Goal: Information Seeking & Learning: Learn about a topic

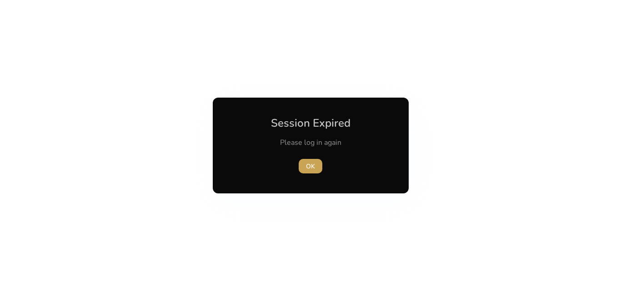
click at [319, 165] on span "button" at bounding box center [310, 166] width 24 height 22
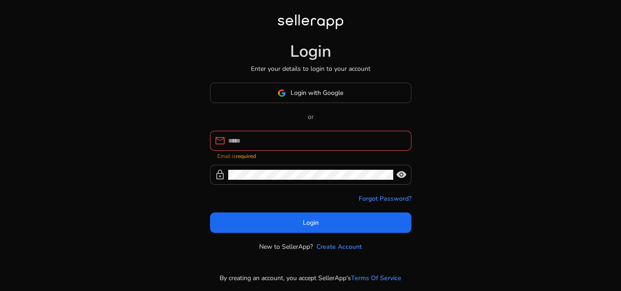
click at [313, 138] on div at bounding box center [316, 141] width 176 height 20
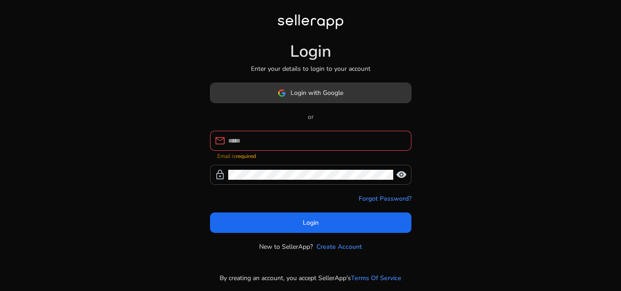
click at [308, 102] on span at bounding box center [310, 93] width 200 height 22
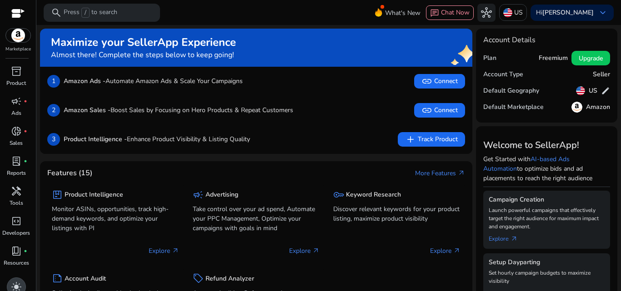
click at [14, 290] on span "light_mode" at bounding box center [16, 287] width 11 height 11
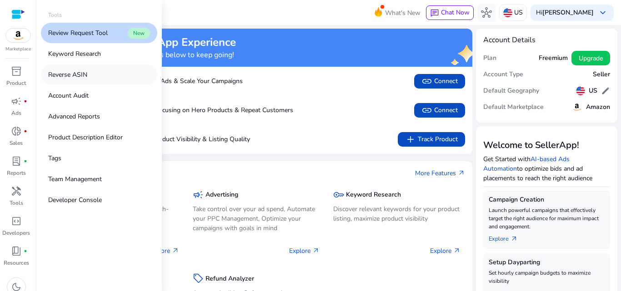
click at [72, 79] on p "Reverse ASIN" at bounding box center [67, 75] width 39 height 10
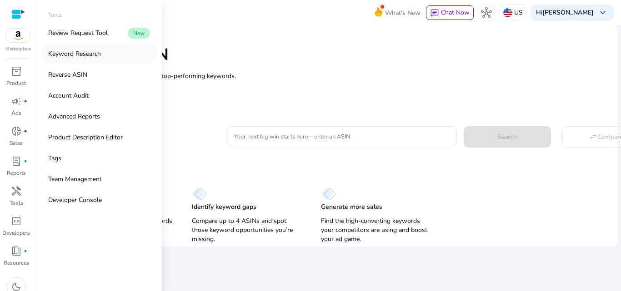
click at [76, 57] on p "Keyword Research" at bounding box center [74, 54] width 53 height 10
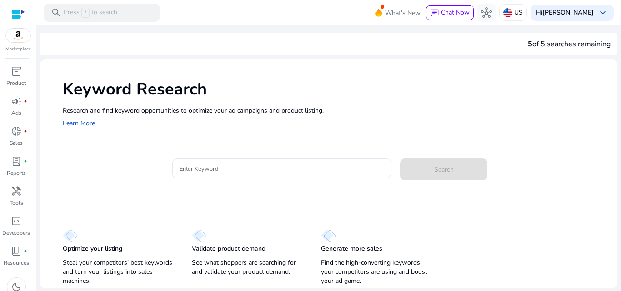
click at [293, 146] on div "Keyword Research Research and find keyword opportunities to optimize your [PERS…" at bounding box center [328, 103] width 577 height 87
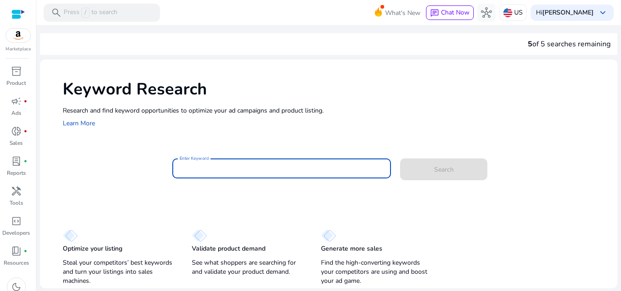
click at [289, 169] on input "Enter Keyword" at bounding box center [281, 169] width 204 height 10
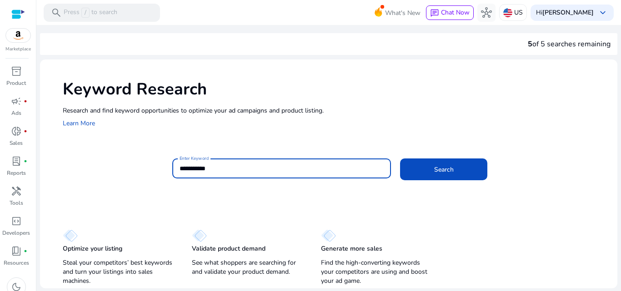
click at [400, 159] on button "Search" at bounding box center [443, 170] width 87 height 22
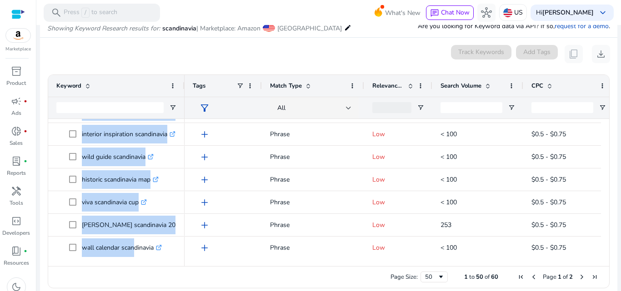
scroll to position [776, 0]
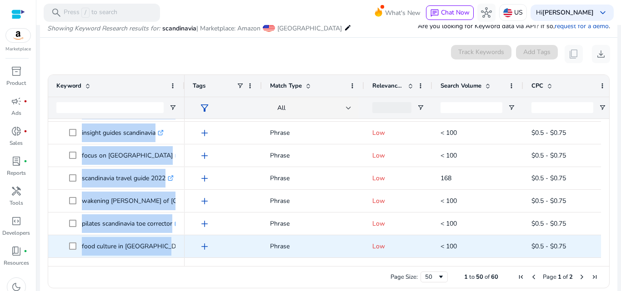
copy div "scandinavia map .st0{fill:#2c8af8} interior inspiration scandinavia .st0{fill:#…"
drag, startPoint x: 81, startPoint y: 129, endPoint x: 157, endPoint y: 252, distance: 145.0
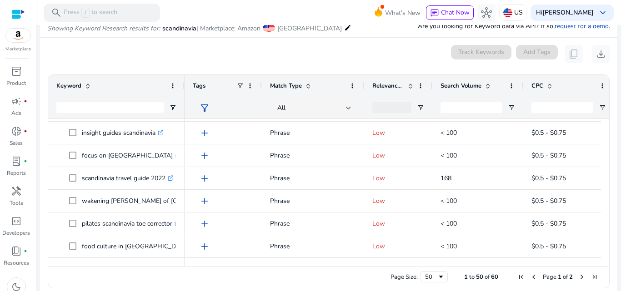
drag, startPoint x: 608, startPoint y: 263, endPoint x: 568, endPoint y: 274, distance: 41.1
click at [568, 274] on ag-grid-angular "Press SPACE to select this row. Drag here to set row groups Drag here to set co…" at bounding box center [328, 181] width 576 height 223
click at [578, 274] on span "Next Page" at bounding box center [581, 276] width 7 height 7
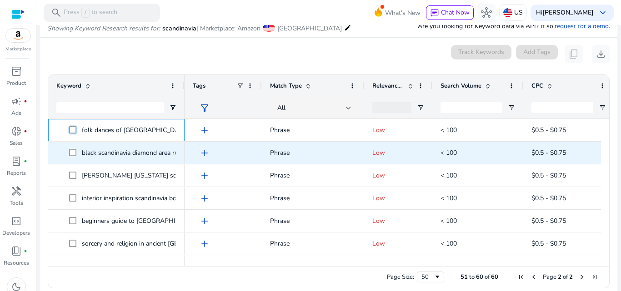
click at [100, 144] on div "folk dances of [GEOGRAPHIC_DATA] .st0{fill:#2c8af8} black scandinavia diamond a…" at bounding box center [116, 232] width 136 height 227
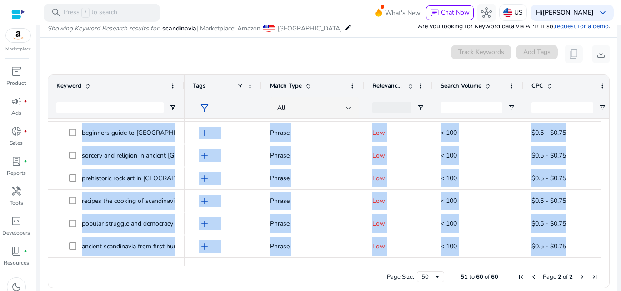
scroll to position [117, 0]
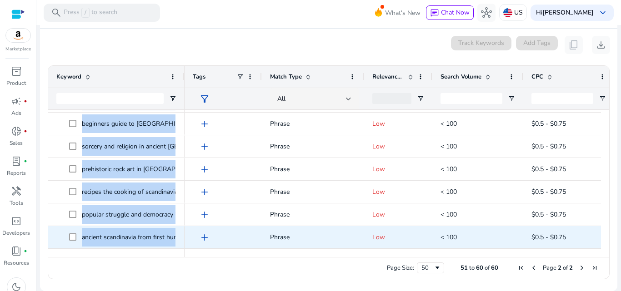
drag, startPoint x: 81, startPoint y: 132, endPoint x: 180, endPoint y: 241, distance: 147.6
click at [180, 241] on div "folk dances of [GEOGRAPHIC_DATA] .st0{fill:#2c8af8} black scandinavia diamond a…" at bounding box center [116, 135] width 136 height 227
copy div "folk dances of [GEOGRAPHIC_DATA] .st0{fill:#2c8af8} black scandinavia diamond a…"
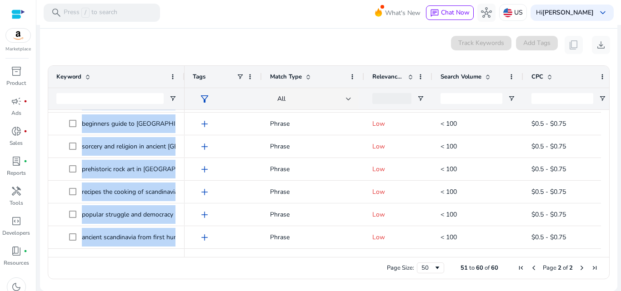
click at [620, 146] on mat-sidenav-content "**********" at bounding box center [328, 145] width 584 height 291
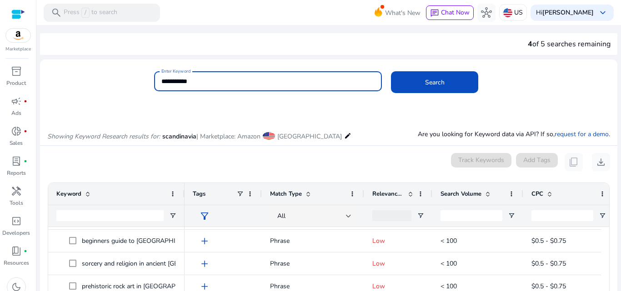
click at [282, 80] on input "**********" at bounding box center [268, 81] width 214 height 10
click at [391, 71] on button "Search" at bounding box center [434, 82] width 87 height 22
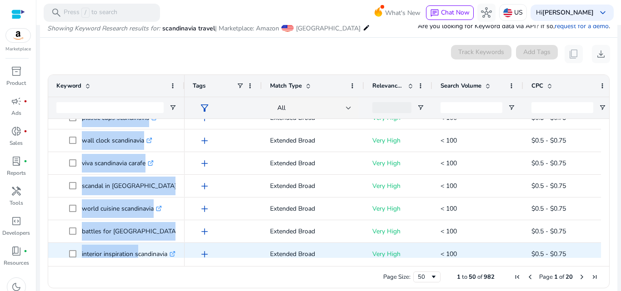
scroll to position [671, 0]
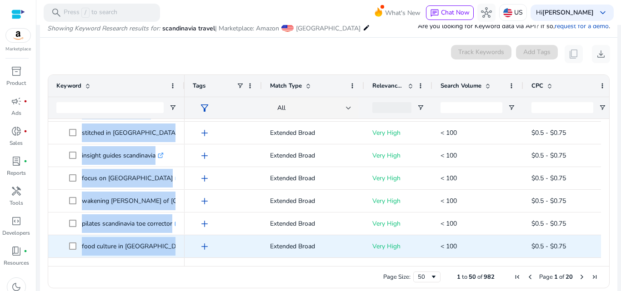
drag, startPoint x: 79, startPoint y: 128, endPoint x: 159, endPoint y: 248, distance: 145.0
copy div "scandinavia travel guide .st0{fill:#2c8af8} battles for [GEOGRAPHIC_DATA] .st0{…"
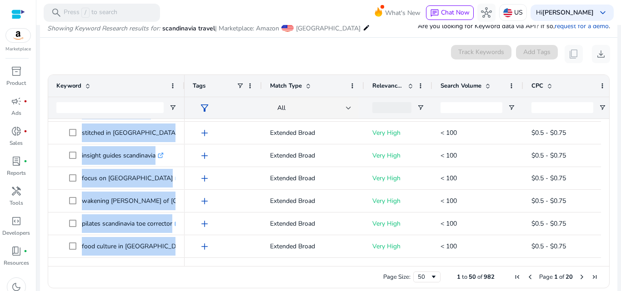
click at [580, 272] on div "Page Size: 50 1 to 50 of 982 Page 1 of 20" at bounding box center [328, 277] width 561 height 22
click at [579, 275] on span "Next Page" at bounding box center [581, 276] width 7 height 7
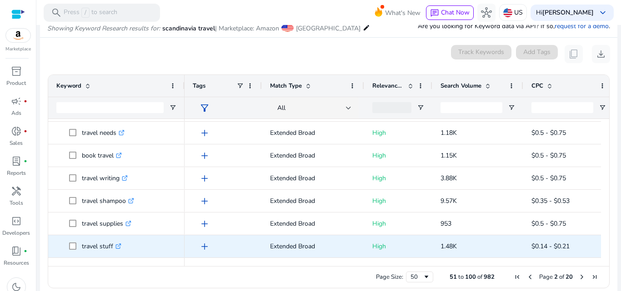
drag, startPoint x: 81, startPoint y: 127, endPoint x: 115, endPoint y: 250, distance: 127.4
copy div "folk dances of scandinavia .st0{fill:#2c8af8} travel containers .st0{fill:#2c8a…"
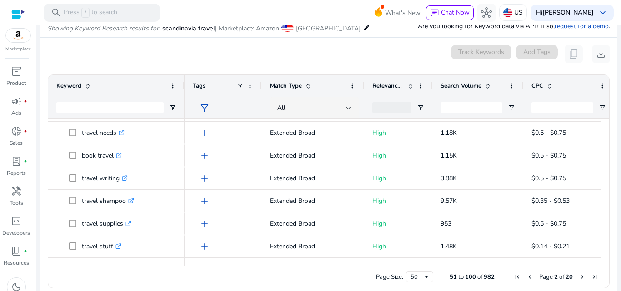
click at [578, 274] on span "Next Page" at bounding box center [581, 276] width 7 height 7
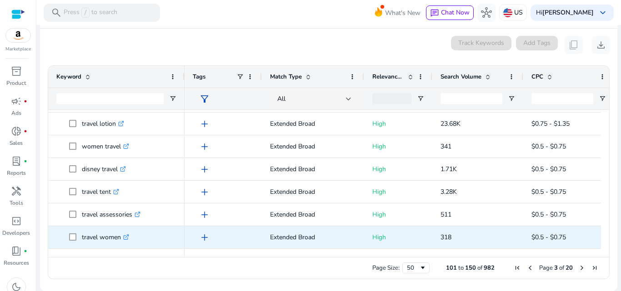
drag, startPoint x: 81, startPoint y: 131, endPoint x: 122, endPoint y: 242, distance: 118.2
copy div "travel stickers .st0{fill:#2c8af8} dog travel .st0{fill:#2c8af8} coffee travel …"
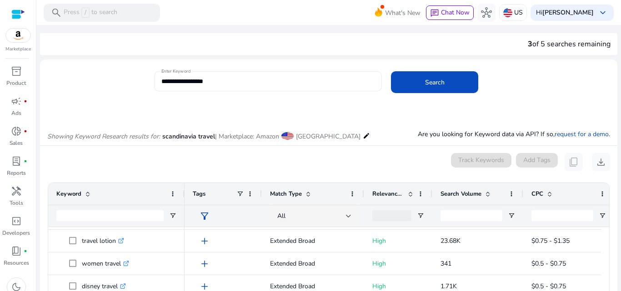
click at [339, 78] on input "**********" at bounding box center [268, 81] width 214 height 10
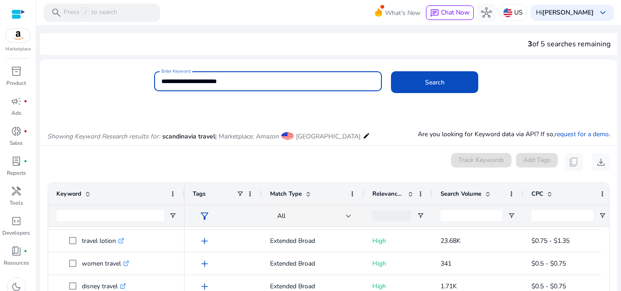
type input "**********"
click at [391, 71] on button "Search" at bounding box center [434, 82] width 87 height 22
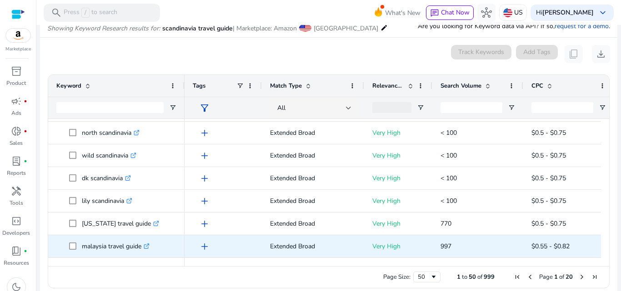
drag, startPoint x: 79, startPoint y: 124, endPoint x: 145, endPoint y: 251, distance: 143.5
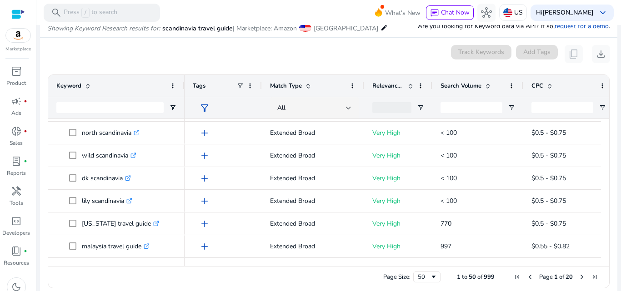
click at [138, 268] on div "Page Size: 50 1 to 50 of 999 Page 1 of 20" at bounding box center [328, 277] width 561 height 22
click at [179, 268] on div "Page Size: 50 1 to 50 of 999 Page 1 of 20" at bounding box center [328, 277] width 561 height 22
copy div "scandinavia travel guide .st0{fill:#2c8af8} uk travel guide .st0{fill:#2c8af8} …"
click at [579, 276] on span "Next Page" at bounding box center [581, 276] width 7 height 7
